Goal: Task Accomplishment & Management: Use online tool/utility

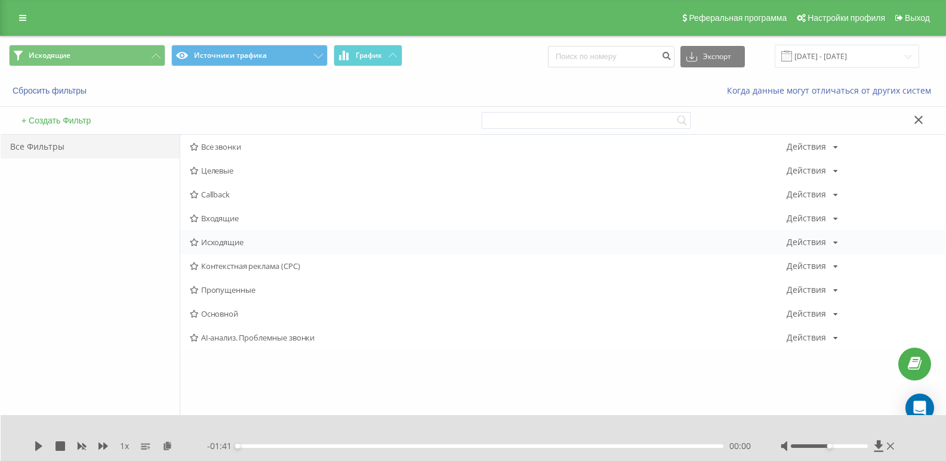
click at [223, 240] on span "Исходящие" at bounding box center [488, 242] width 597 height 8
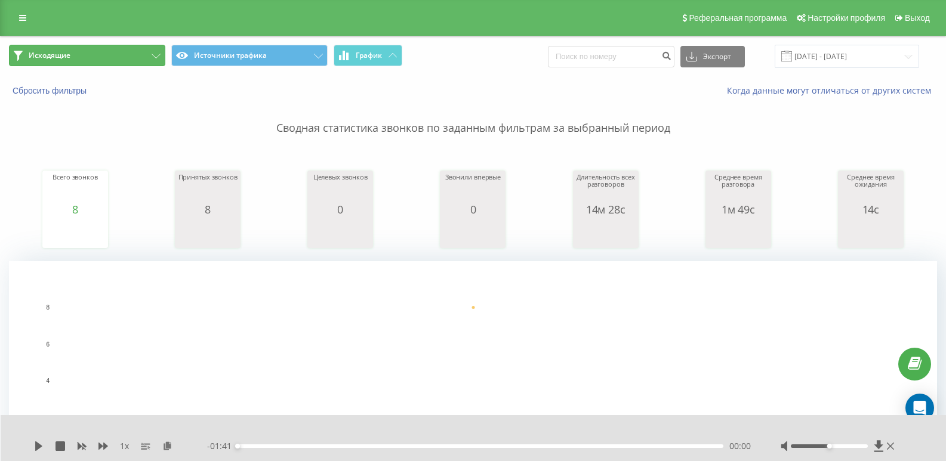
click at [149, 55] on button "Исходящие" at bounding box center [87, 55] width 156 height 21
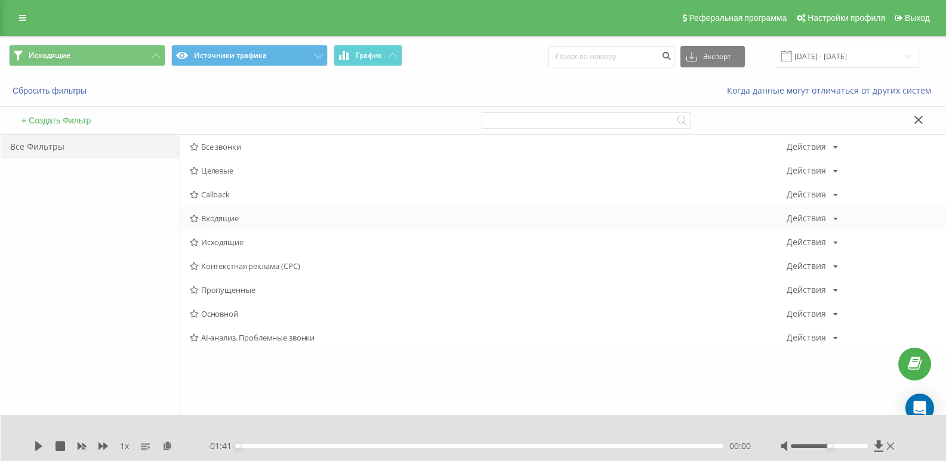
click at [238, 222] on span "Входящие" at bounding box center [488, 218] width 597 height 8
